Goal: Find specific page/section: Find specific page/section

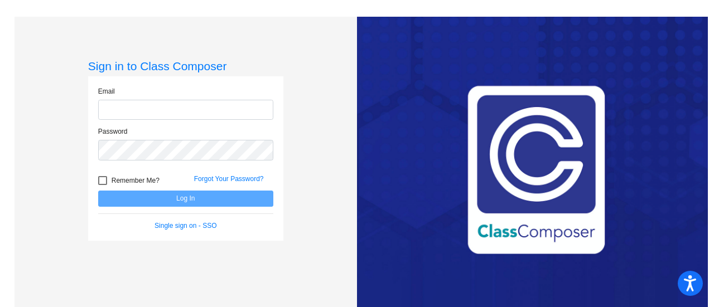
click at [185, 197] on form "Email Password Remember Me? Forgot Your Password? Log In Single sign on - SSO" at bounding box center [185, 158] width 175 height 144
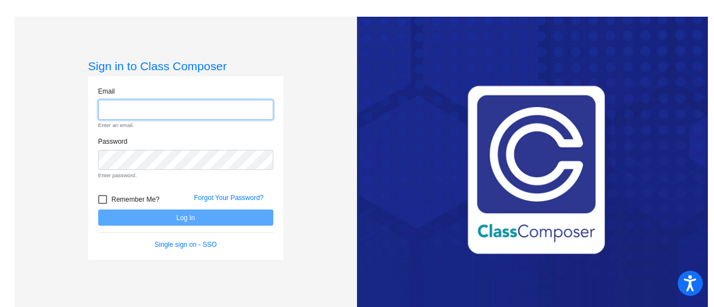
click at [197, 101] on input "email" at bounding box center [185, 110] width 175 height 21
type input "[EMAIL_ADDRESS][DOMAIN_NAME]"
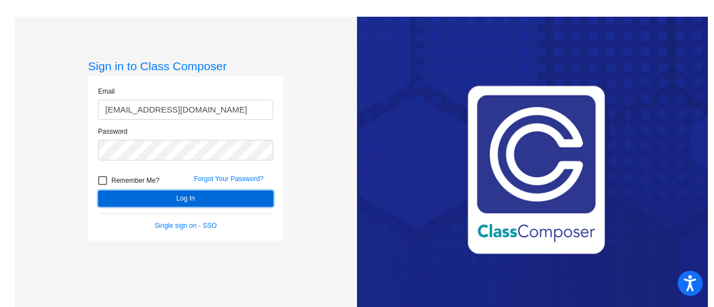
click at [193, 195] on button "Log In" at bounding box center [185, 199] width 175 height 16
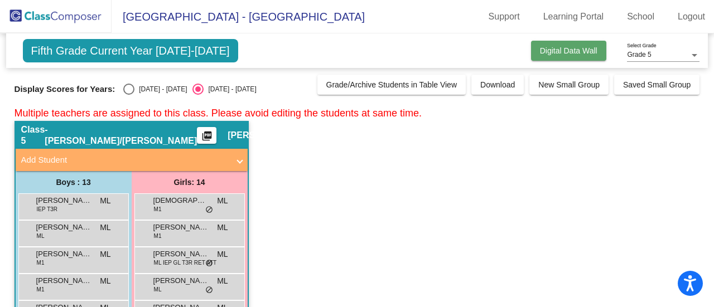
click at [548, 47] on span "Digital Data Wall" at bounding box center [568, 50] width 57 height 9
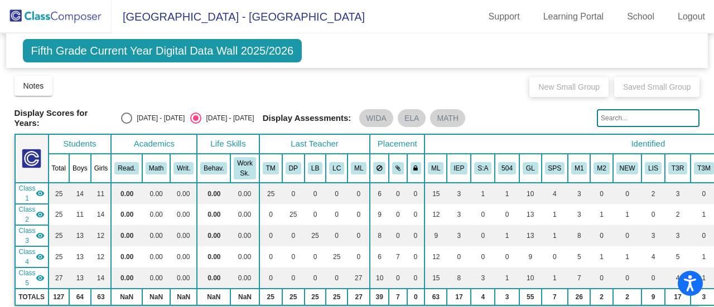
click at [232, 54] on span "Fifth Grade Current Year Digital Data Wall 2025/2026" at bounding box center [162, 50] width 279 height 23
click at [66, 16] on img at bounding box center [56, 16] width 112 height 33
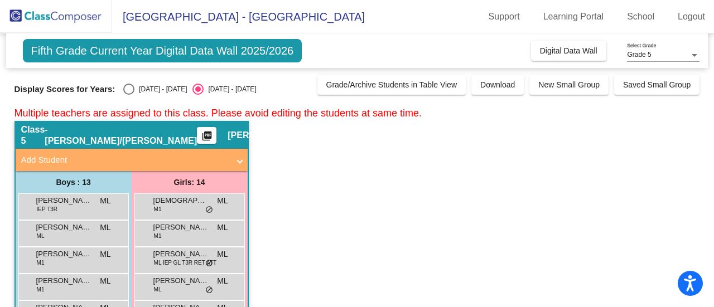
click at [636, 58] on span "Grade 5" at bounding box center [639, 55] width 24 height 8
click at [636, 58] on span "Grade 5" at bounding box center [663, 55] width 73 height 20
click at [636, 58] on span "Grade 5" at bounding box center [639, 55] width 24 height 8
click at [691, 53] on span "Grade 5" at bounding box center [663, 55] width 73 height 20
